Goal: Task Accomplishment & Management: Manage account settings

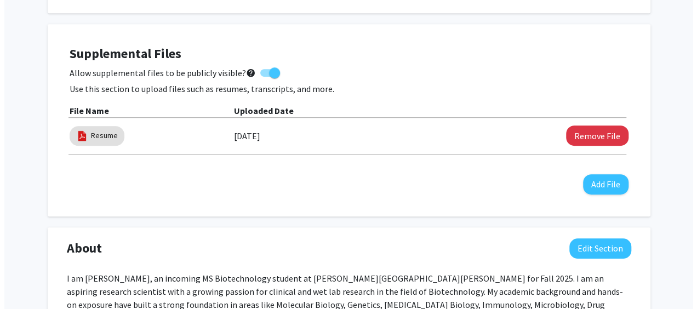
scroll to position [237, 0]
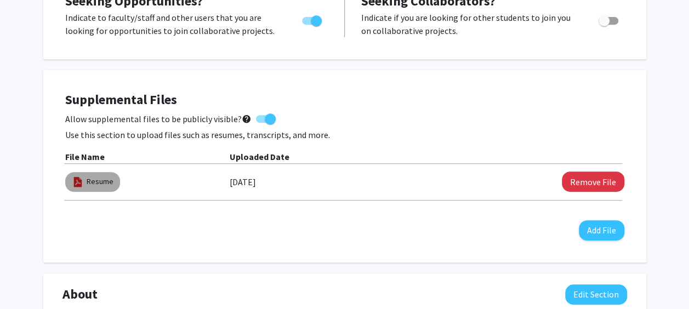
click at [86, 183] on mat-chip "Resume" at bounding box center [92, 182] width 55 height 20
click at [82, 187] on mat-chip "Resume" at bounding box center [92, 182] width 55 height 20
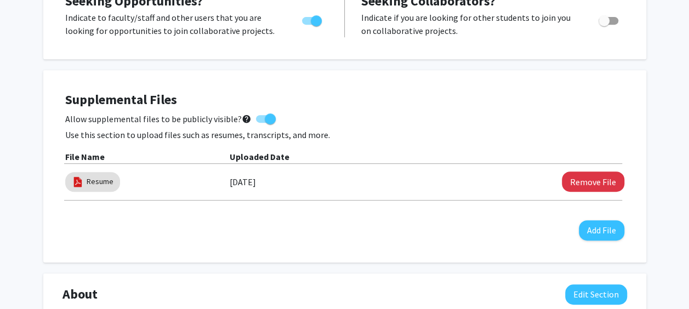
click at [160, 216] on div "Supplemental Files Allow supplemental files to be publicly visible? help Use th…" at bounding box center [344, 166] width 559 height 149
click at [602, 235] on button "Add File" at bounding box center [601, 230] width 45 height 20
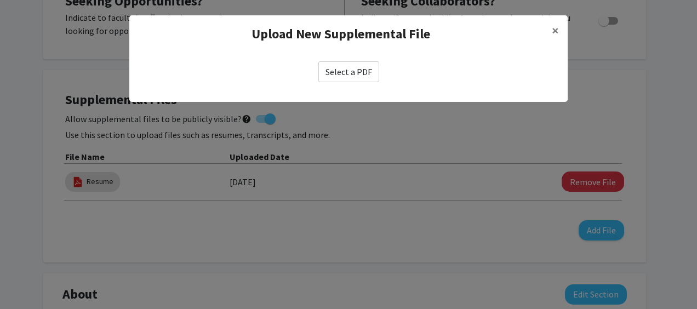
click at [342, 74] on label "Select a PDF" at bounding box center [348, 71] width 61 height 21
click at [0, 0] on input "Select a PDF" at bounding box center [0, 0] width 0 height 0
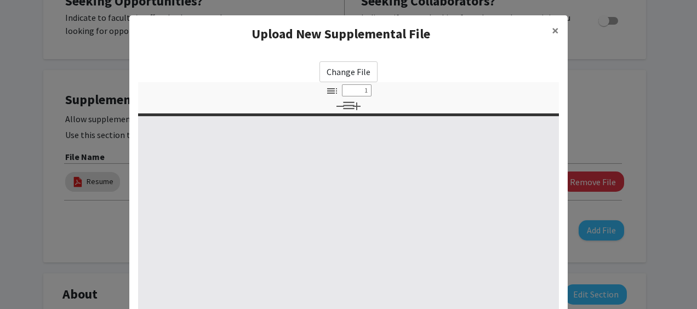
select select "custom"
type input "0"
select select "custom"
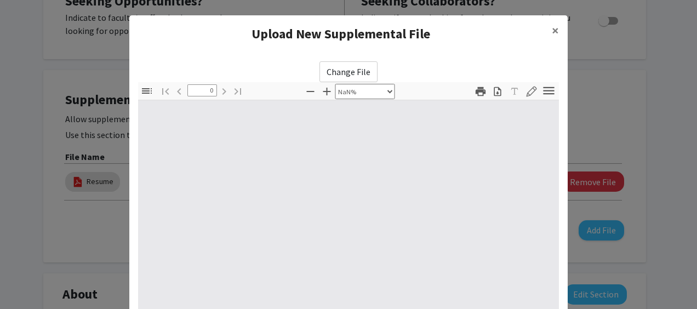
type input "1"
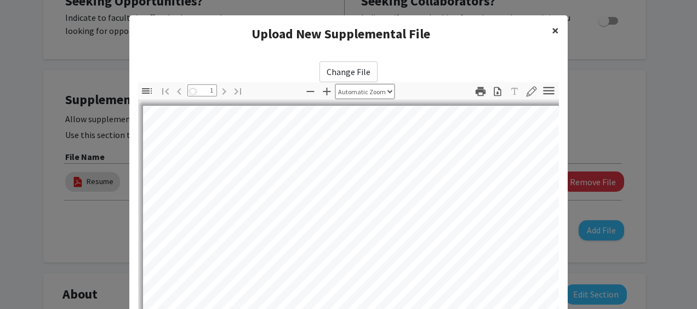
select select "auto"
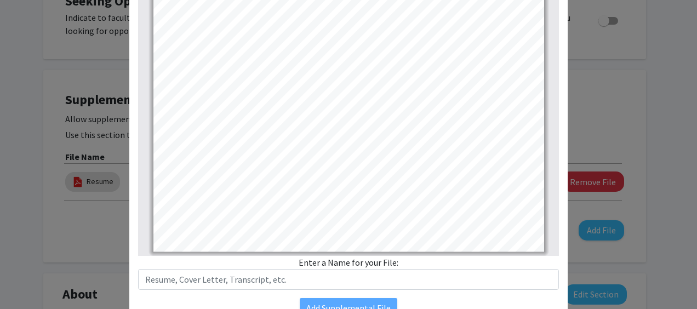
scroll to position [183, 0]
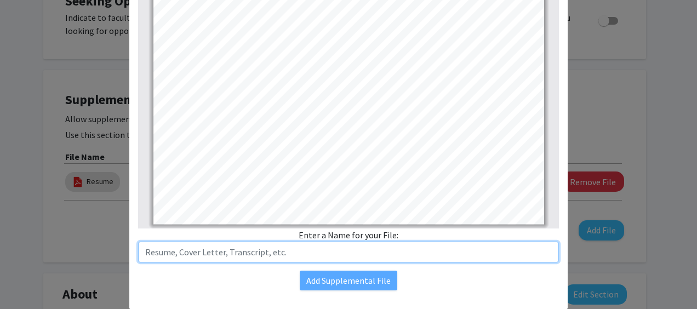
click at [329, 253] on input "text" at bounding box center [348, 252] width 421 height 21
type input "Resume"
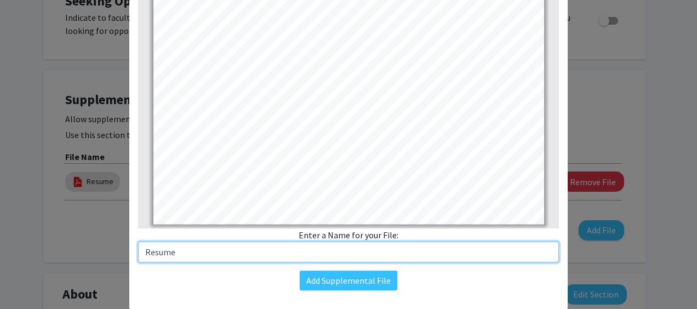
scroll to position [0, 0]
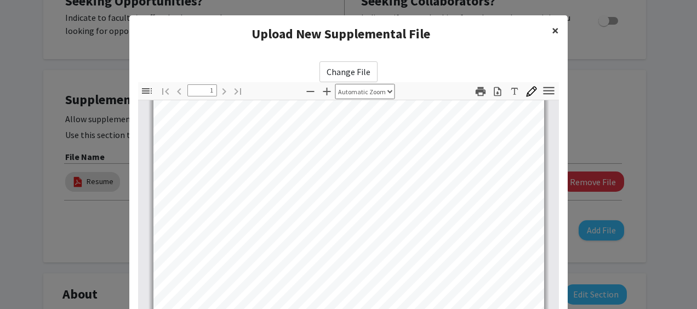
click at [554, 40] on button "×" at bounding box center [555, 30] width 25 height 31
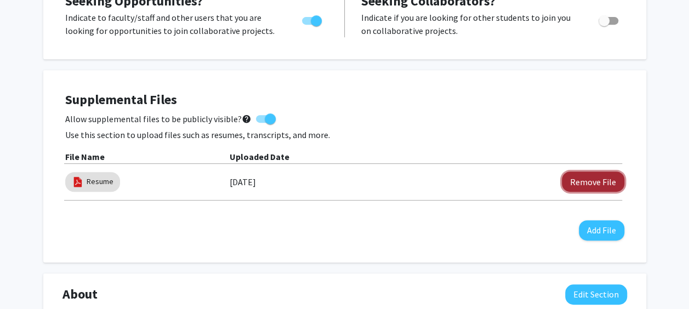
click at [590, 178] on button "Remove File" at bounding box center [593, 182] width 62 height 20
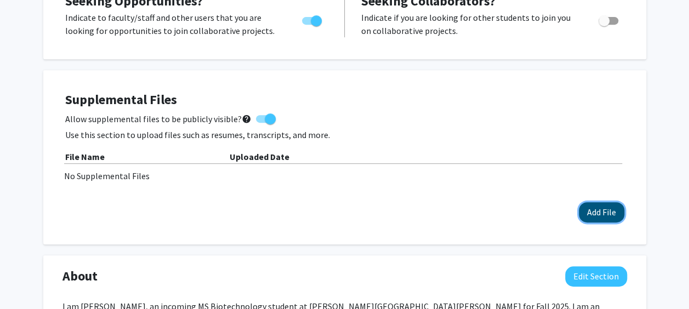
click at [599, 210] on button "Add File" at bounding box center [601, 212] width 45 height 20
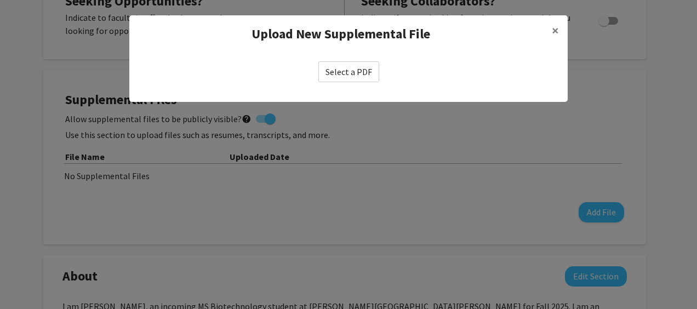
click at [346, 73] on label "Select a PDF" at bounding box center [348, 71] width 61 height 21
click at [0, 0] on input "Select a PDF" at bounding box center [0, 0] width 0 height 0
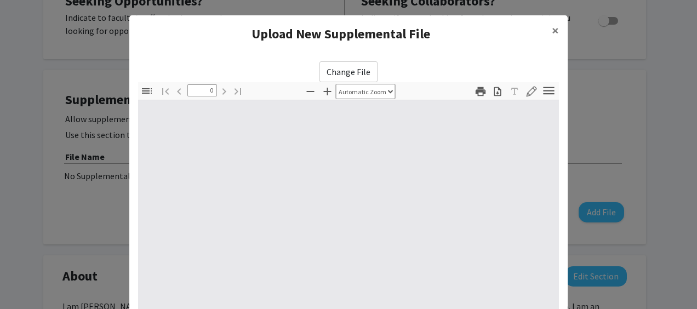
select select "custom"
type input "1"
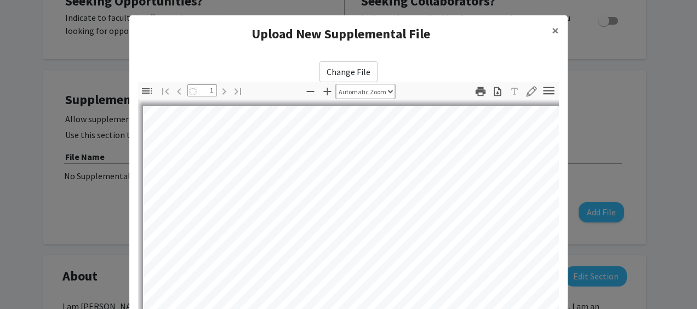
select select "auto"
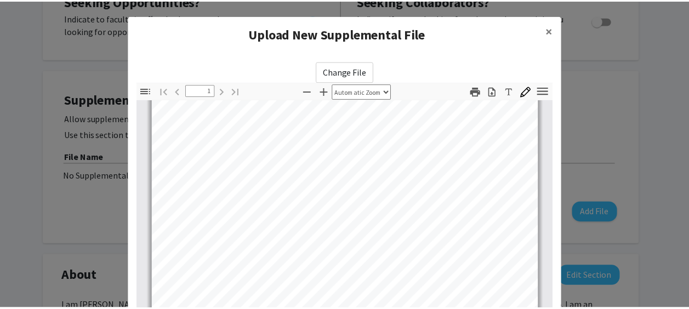
scroll to position [209, 0]
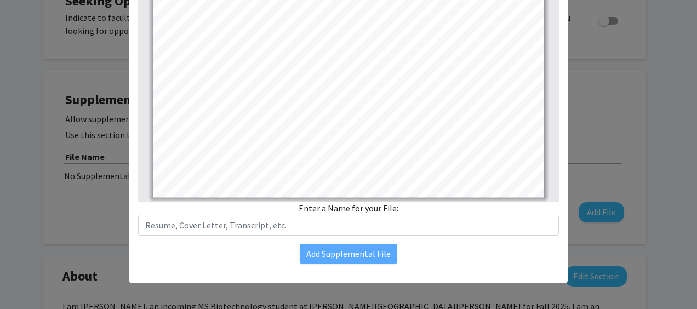
click at [248, 235] on div "Change File Thumbnails Document Outline Attachments Layers Current Outline Item…" at bounding box center [348, 57] width 439 height 429
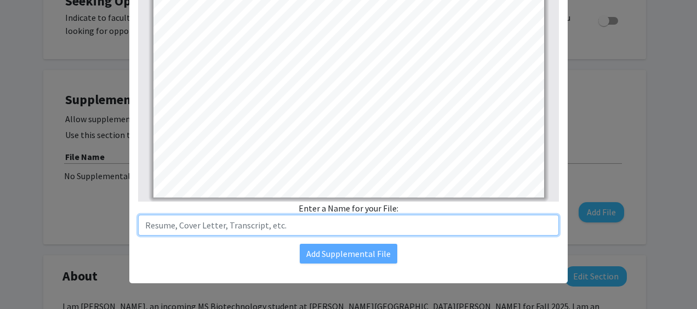
click at [242, 231] on input "text" at bounding box center [348, 225] width 421 height 21
type input "Resume"
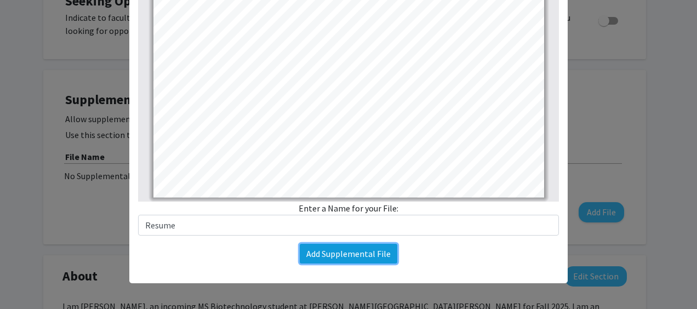
click at [361, 249] on button "Add Supplemental File" at bounding box center [349, 254] width 98 height 20
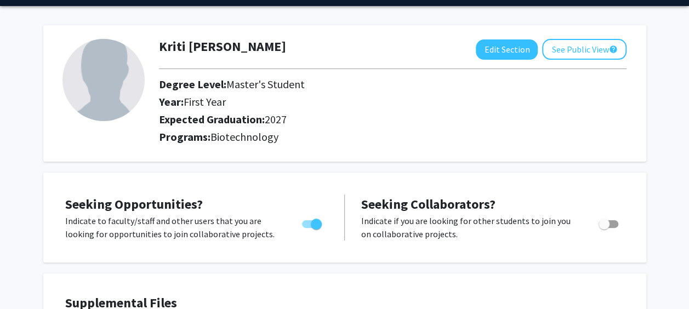
scroll to position [0, 0]
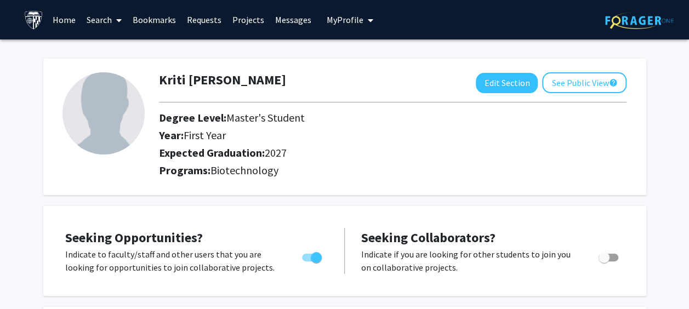
click at [67, 21] on link "Home" at bounding box center [64, 20] width 34 height 38
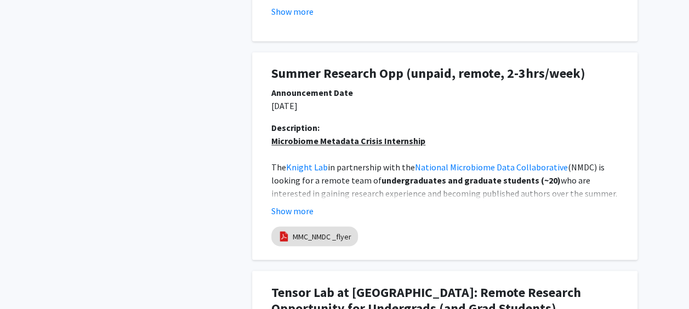
scroll to position [804, 0]
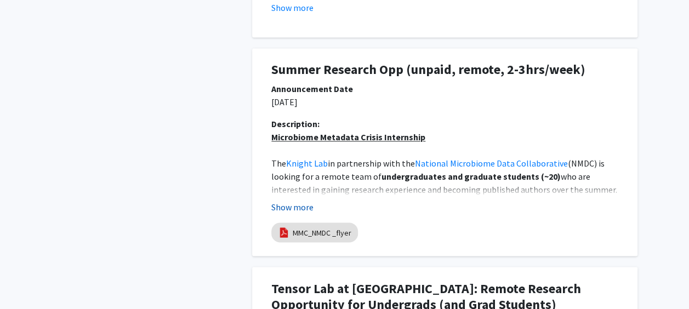
click at [295, 207] on button "Show more" at bounding box center [292, 207] width 42 height 13
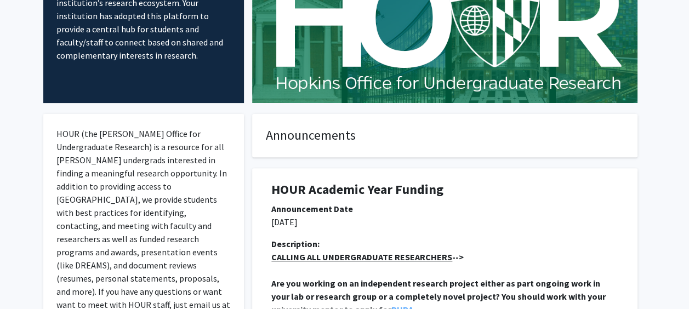
scroll to position [0, 0]
